Goal: Transaction & Acquisition: Purchase product/service

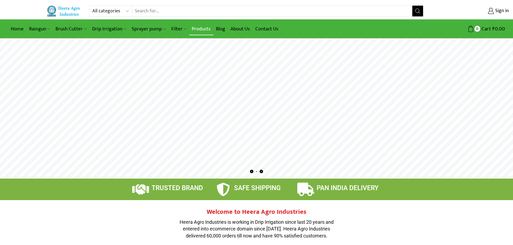
click at [206, 27] on link "Products" at bounding box center [201, 29] width 24 height 13
drag, startPoint x: 484, startPoint y: 86, endPoint x: 249, endPoint y: 97, distance: 235.3
click at [262, 99] on rs-layer at bounding box center [256, 109] width 513 height 140
drag, startPoint x: 205, startPoint y: 95, endPoint x: 374, endPoint y: 90, distance: 168.9
click at [374, 90] on rs-layer at bounding box center [256, 109] width 513 height 140
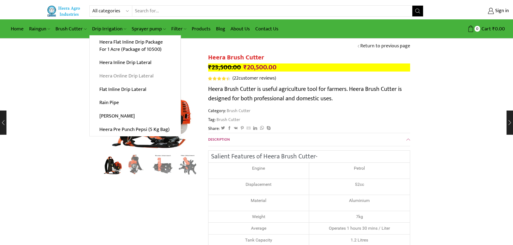
drag, startPoint x: 0, startPoint y: 0, endPoint x: 129, endPoint y: 79, distance: 151.6
click at [129, 79] on link "Heera Online Drip Lateral" at bounding box center [135, 75] width 91 height 13
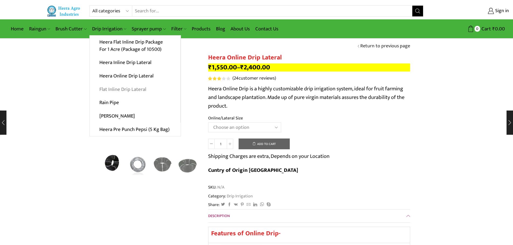
click at [131, 90] on link "Flat Inline Drip Lateral" at bounding box center [135, 89] width 91 height 13
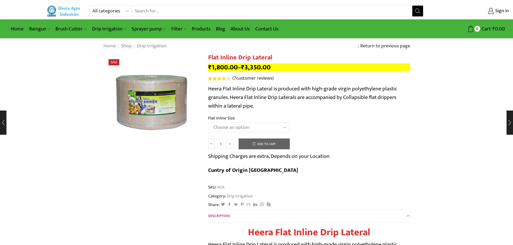
click at [128, 11] on select "All categories Accessories Air Release Valve Brush Cutter Domestic Use Drip Irr…" at bounding box center [112, 11] width 40 height 11
select select "heera-pipes"
click at [92, 6] on select "All categories Accessories Air Release Valve Brush Cutter Domestic Use Drip Irr…" at bounding box center [112, 11] width 40 height 11
click at [364, 47] on link "Return to previous page" at bounding box center [385, 46] width 50 height 7
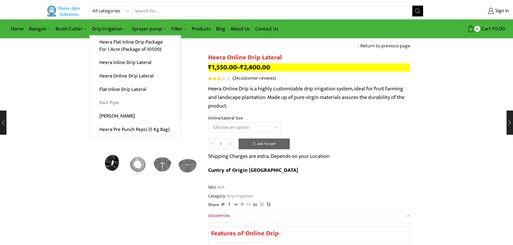
click at [111, 103] on link "Rain Pipe" at bounding box center [135, 102] width 91 height 13
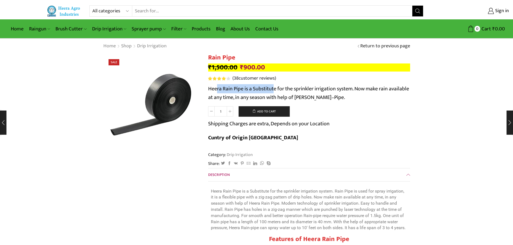
drag, startPoint x: 218, startPoint y: 90, endPoint x: 274, endPoint y: 89, distance: 56.8
click at [274, 89] on span "Heera Rain Pipe is a Substitute for the sprinkler irrigation system. Now make r…" at bounding box center [308, 93] width 201 height 18
click at [254, 88] on span "Heera Rain Pipe is a Substitute for the sprinkler irrigation system. Now make r…" at bounding box center [308, 93] width 201 height 18
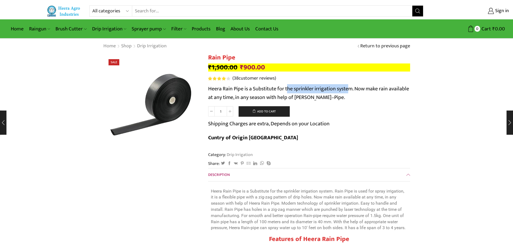
drag, startPoint x: 295, startPoint y: 86, endPoint x: 351, endPoint y: 87, distance: 55.5
click at [351, 87] on span "Heera Rain Pipe is a Substitute for the sprinkler irrigation system. Now make r…" at bounding box center [308, 93] width 201 height 18
drag, startPoint x: 371, startPoint y: 87, endPoint x: 408, endPoint y: 87, distance: 36.6
click at [408, 87] on p "Heera Rain Pipe is a Substitute for the sprinkler irrigation system. Now make r…" at bounding box center [309, 93] width 202 height 17
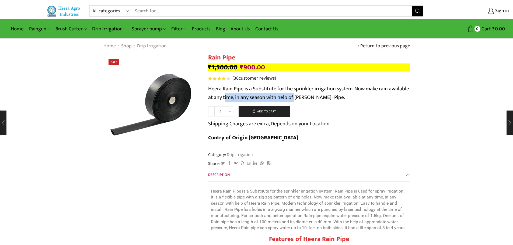
drag, startPoint x: 246, startPoint y: 99, endPoint x: 317, endPoint y: 95, distance: 71.4
click at [317, 95] on span "Heera Rain Pipe is a Substitute for the sprinkler irrigation system. Now make r…" at bounding box center [308, 93] width 201 height 18
click at [156, 10] on input "Search input" at bounding box center [272, 11] width 280 height 11
click at [119, 11] on select "All categories Accessories Air Release Valve Brush Cutter Domestic Use Drip Irr…" at bounding box center [112, 11] width 40 height 11
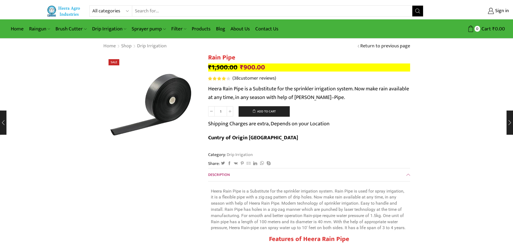
click at [167, 8] on input "Search input" at bounding box center [272, 11] width 280 height 11
type input "FLEXI PAIPE"
click at [412, 6] on button "Search" at bounding box center [417, 11] width 11 height 11
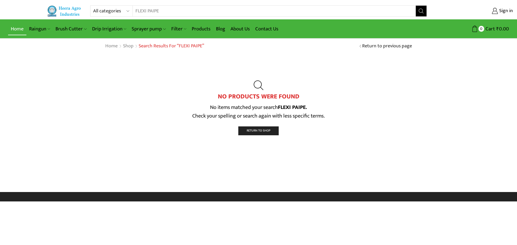
click at [19, 26] on link "Home" at bounding box center [17, 29] width 18 height 13
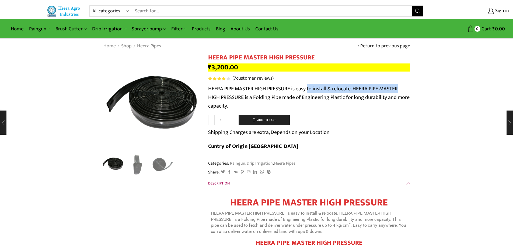
drag, startPoint x: 307, startPoint y: 89, endPoint x: 402, endPoint y: 87, distance: 94.8
click at [402, 87] on p "HEERA PIPE MASTER HIGH PRESSURE is easy to install & relocate. HEERA PIPE MASTE…" at bounding box center [309, 98] width 202 height 26
click at [382, 90] on p "HEERA PIPE MASTER HIGH PRESSURE is easy to install & relocate. HEERA PIPE MASTE…" at bounding box center [309, 98] width 202 height 26
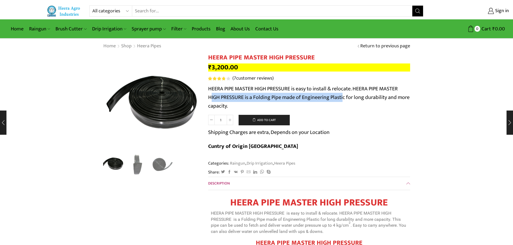
drag, startPoint x: 210, startPoint y: 99, endPoint x: 342, endPoint y: 97, distance: 132.2
click at [342, 97] on p "HEERA PIPE MASTER HIGH PRESSURE is easy to install & relocate. HEERA PIPE MASTE…" at bounding box center [309, 98] width 202 height 26
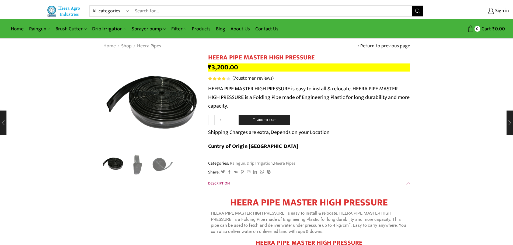
click at [374, 96] on p "HEERA PIPE MASTER HIGH PRESSURE is easy to install & relocate. HEERA PIPE MASTE…" at bounding box center [309, 98] width 202 height 26
click at [265, 120] on button "Add to cart" at bounding box center [264, 120] width 51 height 11
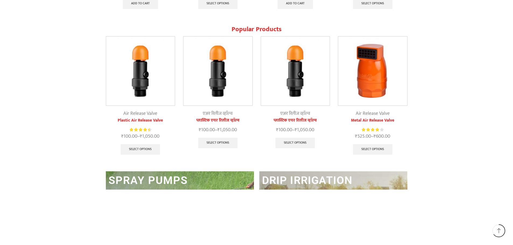
scroll to position [673, 0]
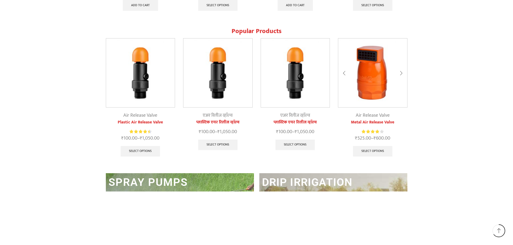
click at [402, 72] on div at bounding box center [401, 73] width 12 height 14
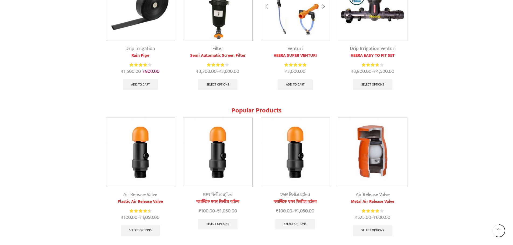
scroll to position [592, 0]
